Goal: Task Accomplishment & Management: Use online tool/utility

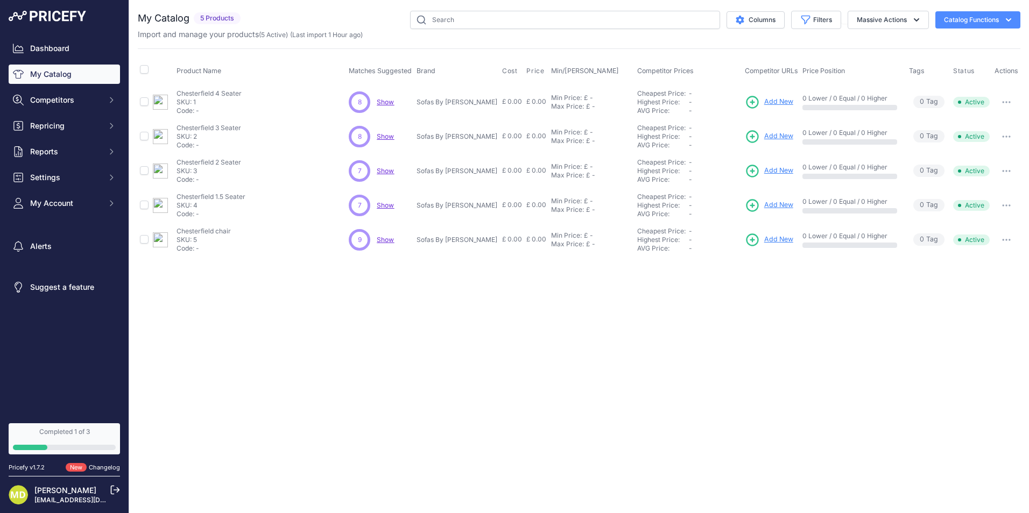
click at [394, 105] on span "Show" at bounding box center [385, 102] width 17 height 8
click at [764, 136] on span "Add New" at bounding box center [778, 136] width 29 height 10
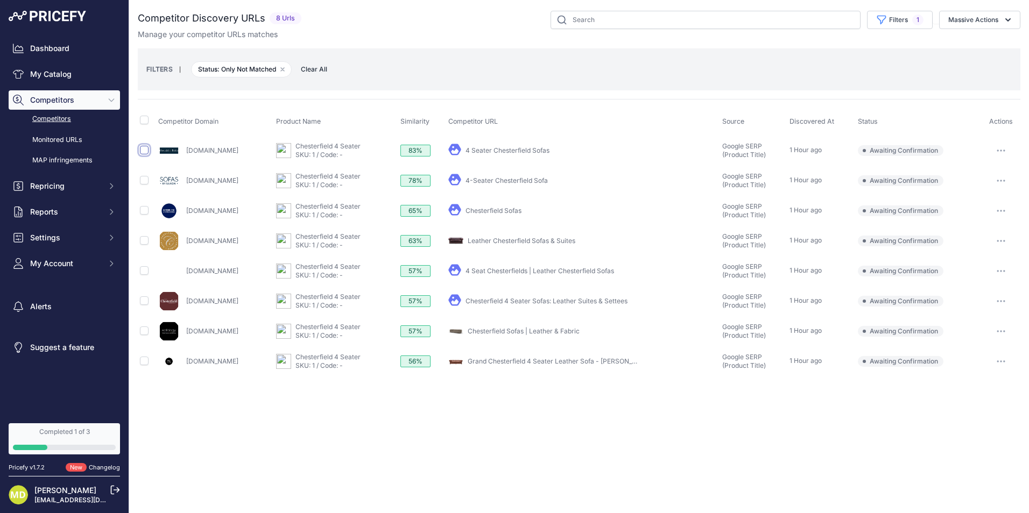
drag, startPoint x: 143, startPoint y: 148, endPoint x: 149, endPoint y: 151, distance: 7.2
click at [145, 149] on input "checkbox" at bounding box center [144, 150] width 9 height 9
checkbox input "true"
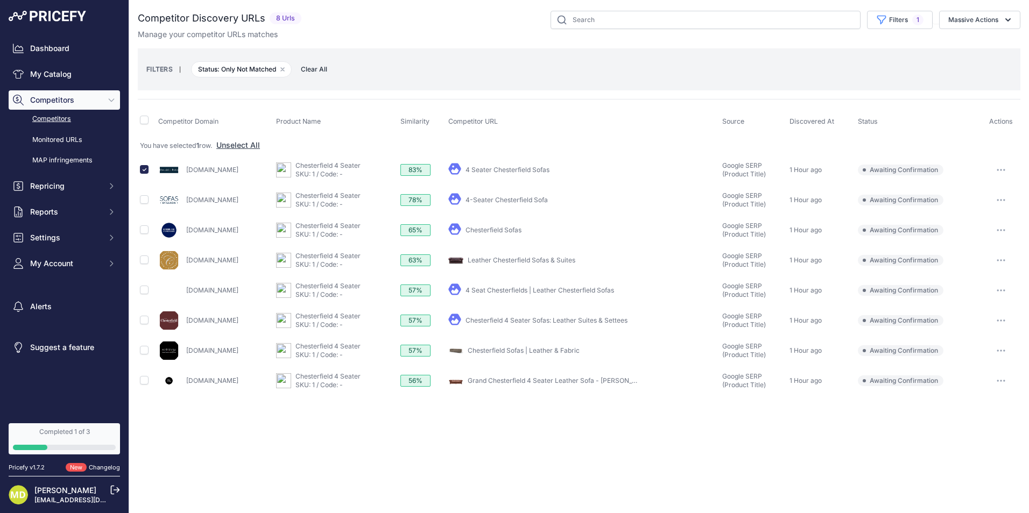
drag, startPoint x: 143, startPoint y: 165, endPoint x: 146, endPoint y: 172, distance: 7.7
click at [144, 165] on div at bounding box center [144, 168] width 9 height 11
click at [146, 167] on input "checkbox" at bounding box center [144, 169] width 9 height 9
checkbox input "false"
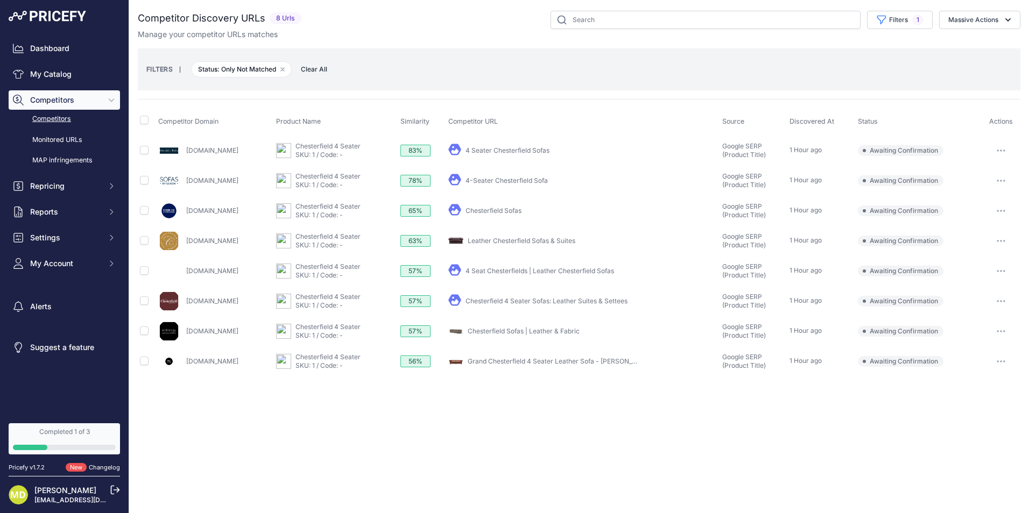
click at [238, 241] on link "Chesterfieldsofacompany.com" at bounding box center [212, 241] width 52 height 8
click at [556, 238] on link "Leather Chesterfield Sofas & Suites" at bounding box center [522, 241] width 108 height 8
click at [549, 149] on link "4 Seater Chesterfield Sofas" at bounding box center [507, 150] width 84 height 8
click at [916, 147] on span "Awaiting Confirmation" at bounding box center [901, 150] width 86 height 11
click at [1000, 153] on button "button" at bounding box center [1001, 150] width 22 height 15
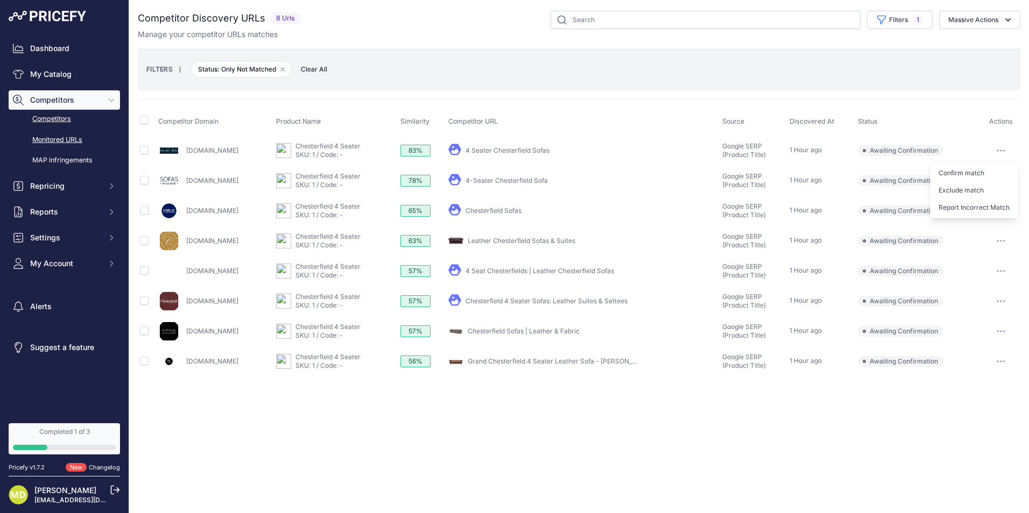
click at [75, 135] on link "Monitored URLs" at bounding box center [64, 140] width 111 height 19
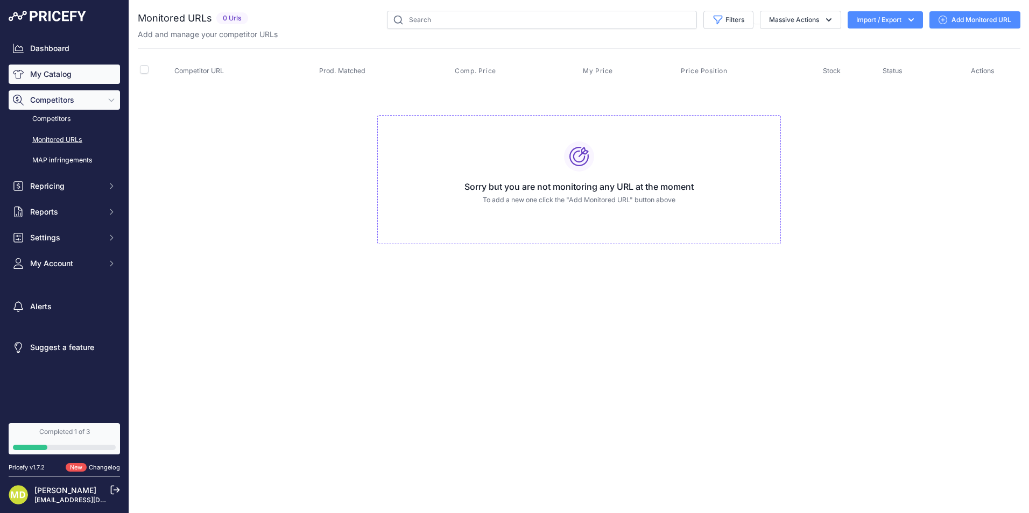
click at [61, 76] on link "My Catalog" at bounding box center [64, 74] width 111 height 19
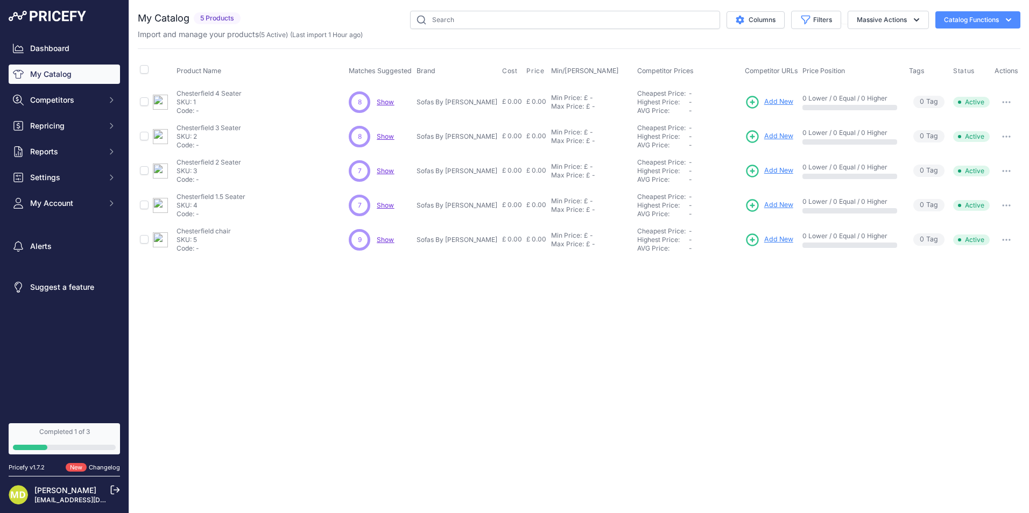
click at [764, 100] on span "Add New" at bounding box center [778, 102] width 29 height 10
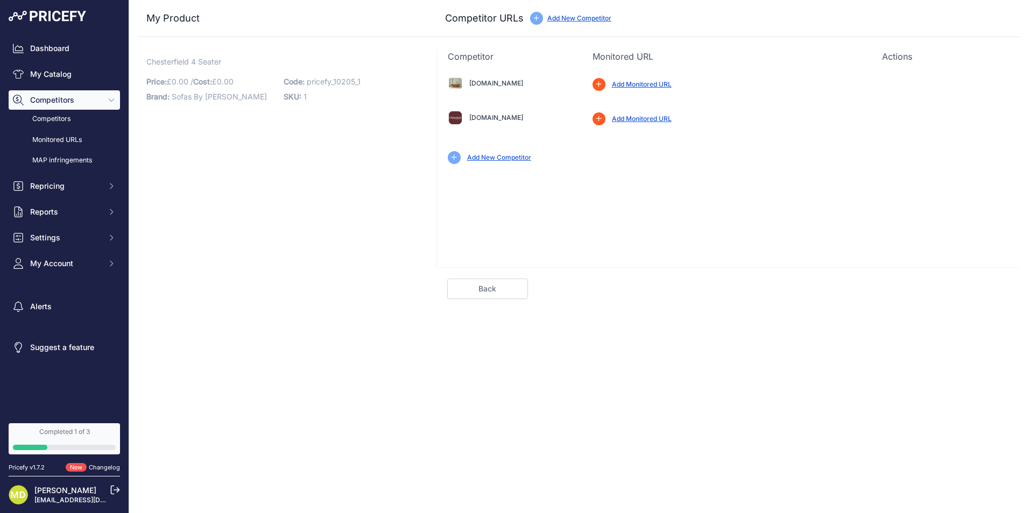
click at [633, 86] on link "Add Monitored URL" at bounding box center [642, 84] width 60 height 8
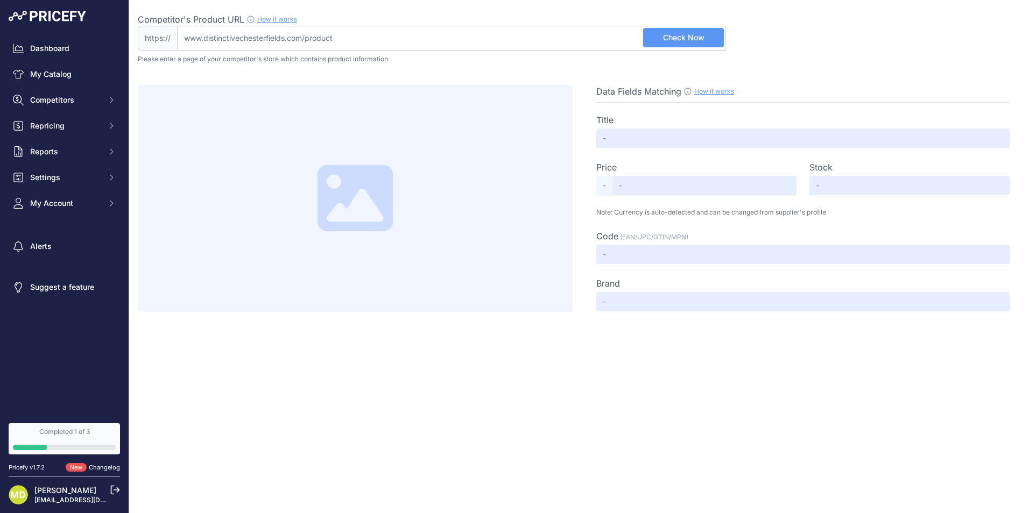
click at [366, 48] on input "Competitor's Product URL How it works In order to create your competitor's extr…" at bounding box center [451, 38] width 549 height 25
drag, startPoint x: 379, startPoint y: 40, endPoint x: 200, endPoint y: 7, distance: 182.8
click at [200, 7] on div "Competitor's Product URL How it works In order to create your competitor's extr…" at bounding box center [579, 156] width 883 height 312
drag, startPoint x: 326, startPoint y: 32, endPoint x: 204, endPoint y: 16, distance: 122.2
click at [204, 16] on div "Competitor's Product URL How it works In order to create your competitor's extr…" at bounding box center [432, 32] width 588 height 38
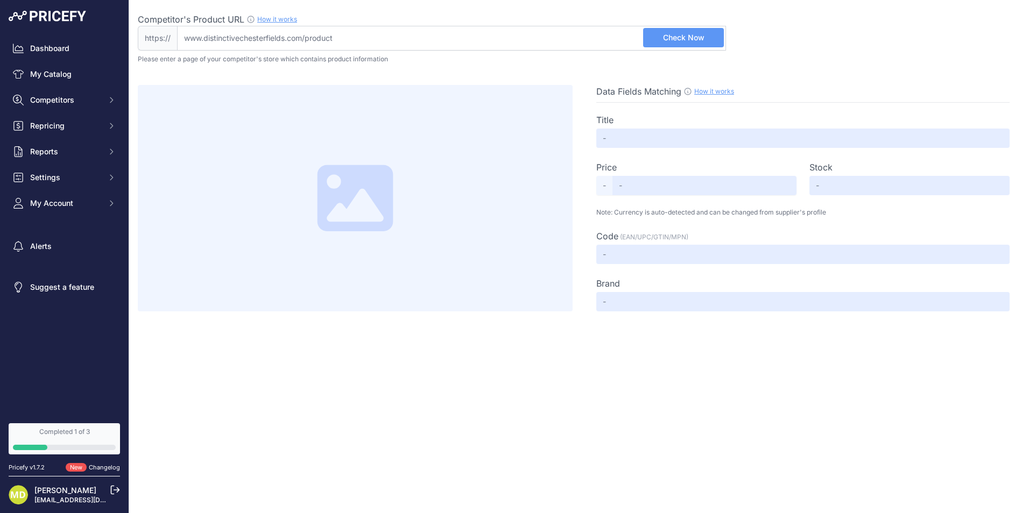
paste input "[URL][DOMAIN_NAME]"
type input "[DOMAIN_NAME][URL]"
click at [667, 39] on span "Check Now" at bounding box center [683, 37] width 41 height 11
type input "Holyrood Chesterfield Sofa"
type input "1359"
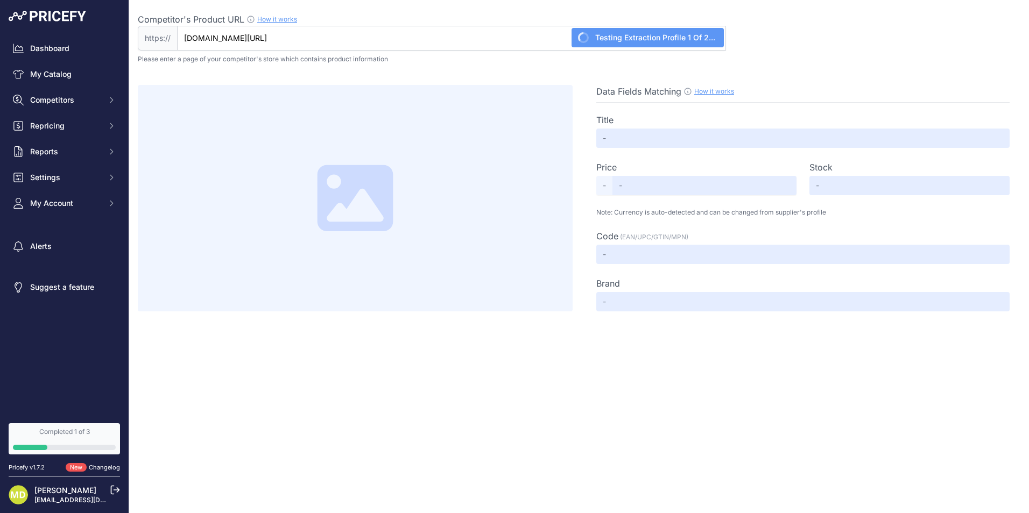
type input "Available"
type input "HOL-3S"
type input "Not Found"
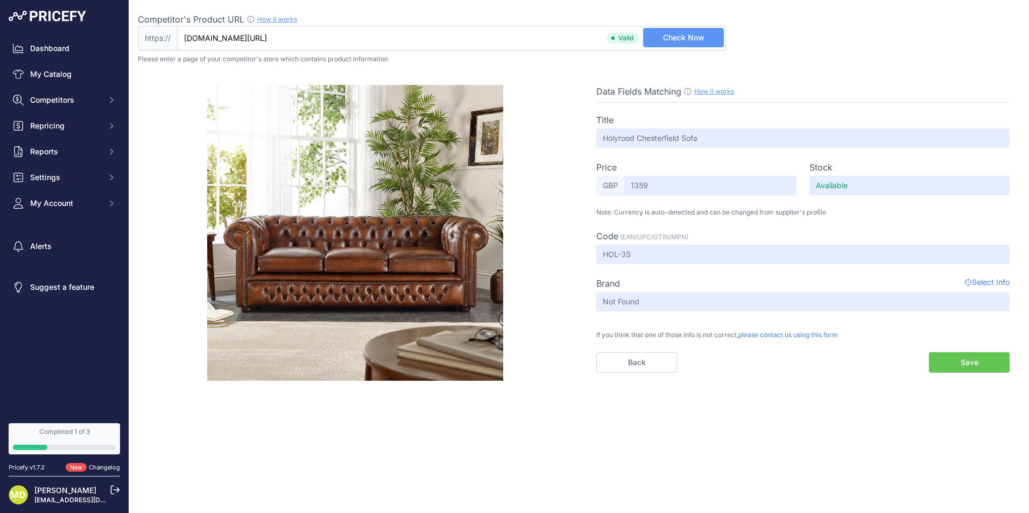
click at [992, 281] on span "Select Info" at bounding box center [986, 283] width 45 height 13
click at [977, 280] on span "Select Info" at bounding box center [986, 283] width 45 height 13
click at [720, 88] on link "How it works" at bounding box center [714, 91] width 40 height 8
click at [973, 283] on span "Select Info" at bounding box center [986, 283] width 45 height 13
click at [960, 365] on button "Save" at bounding box center [969, 362] width 81 height 20
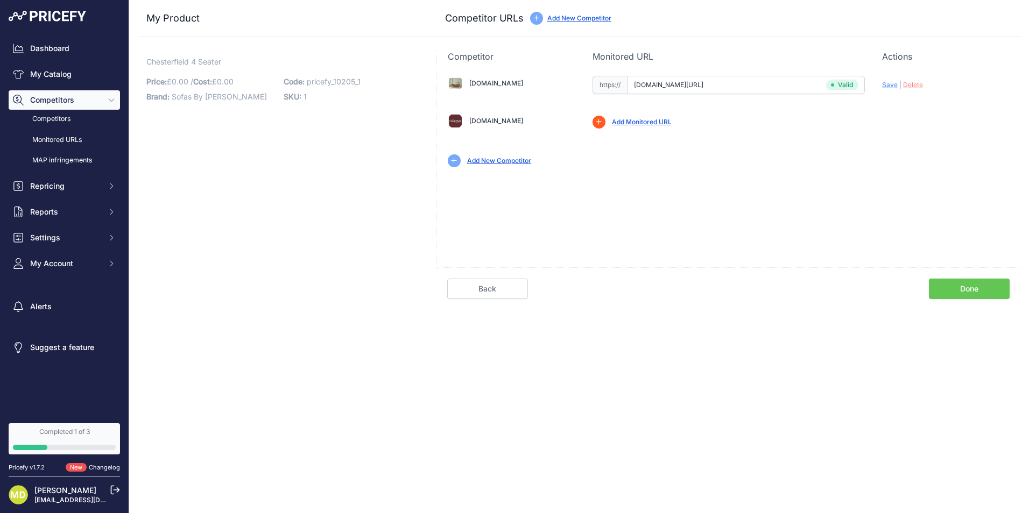
click at [886, 81] on span "Save" at bounding box center [890, 85] width 16 height 8
type input "https://distinctivechesterfields.com/en-gb/product/holyrood-chesterfield-sofa/?…"
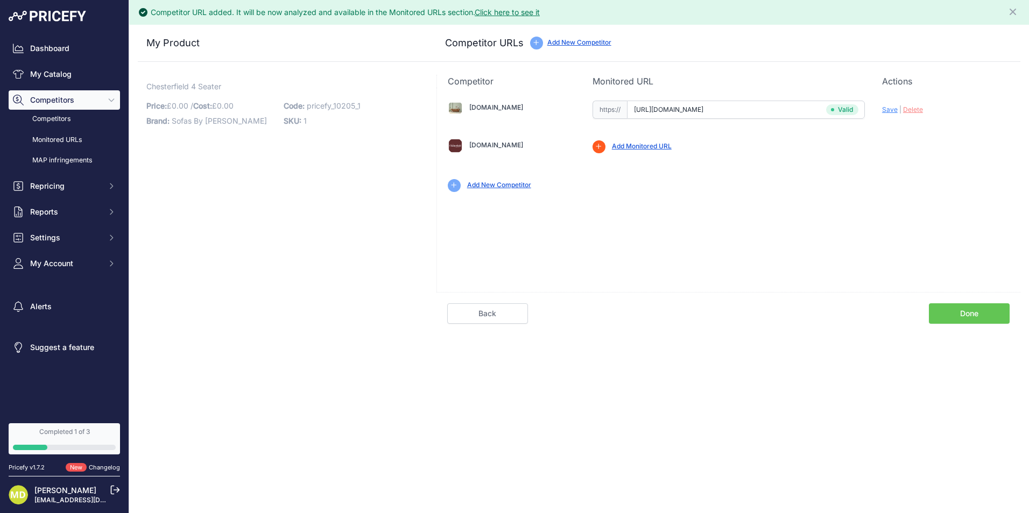
click at [495, 17] on div "Competitor URL added. It will be now analyzed and available in the Monitored UR…" at bounding box center [345, 12] width 389 height 11
click at [500, 12] on link "Click here to see it" at bounding box center [507, 12] width 65 height 9
